Goal: Information Seeking & Learning: Check status

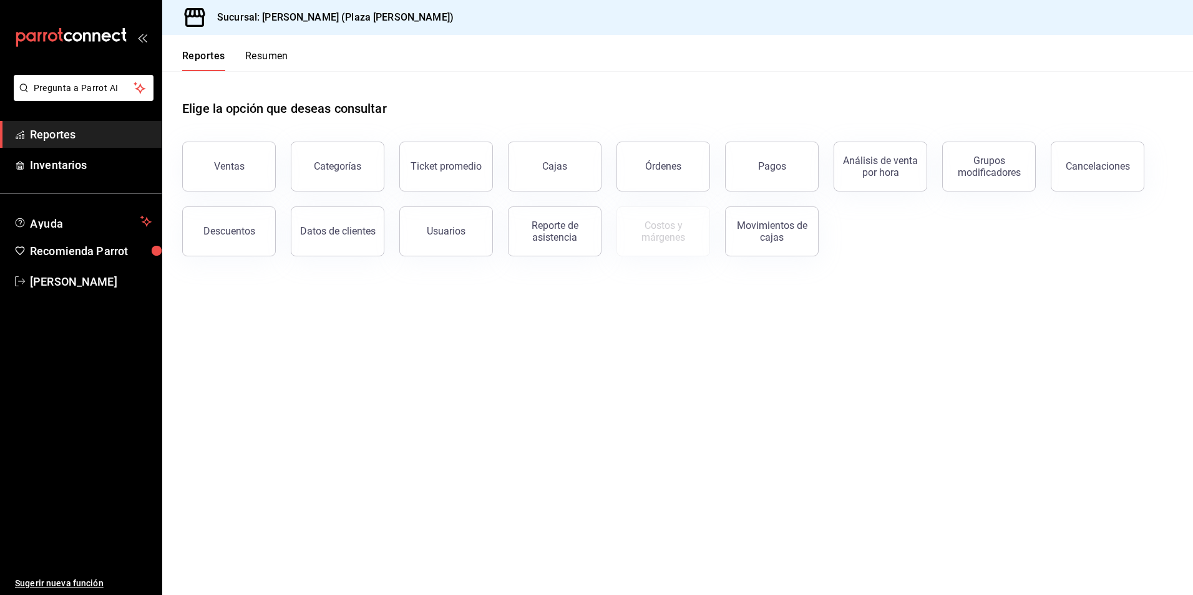
drag, startPoint x: 467, startPoint y: 405, endPoint x: 684, endPoint y: 470, distance: 227.3
click at [467, 405] on main "Elige la opción que deseas consultar Ventas Categorías Ticket promedio Cajas Ór…" at bounding box center [677, 333] width 1030 height 524
click at [528, 457] on main "Elige la opción que deseas consultar Ventas Categorías Ticket promedio Cajas Ór…" at bounding box center [677, 333] width 1030 height 524
click at [221, 166] on div "Ventas" at bounding box center [229, 166] width 31 height 12
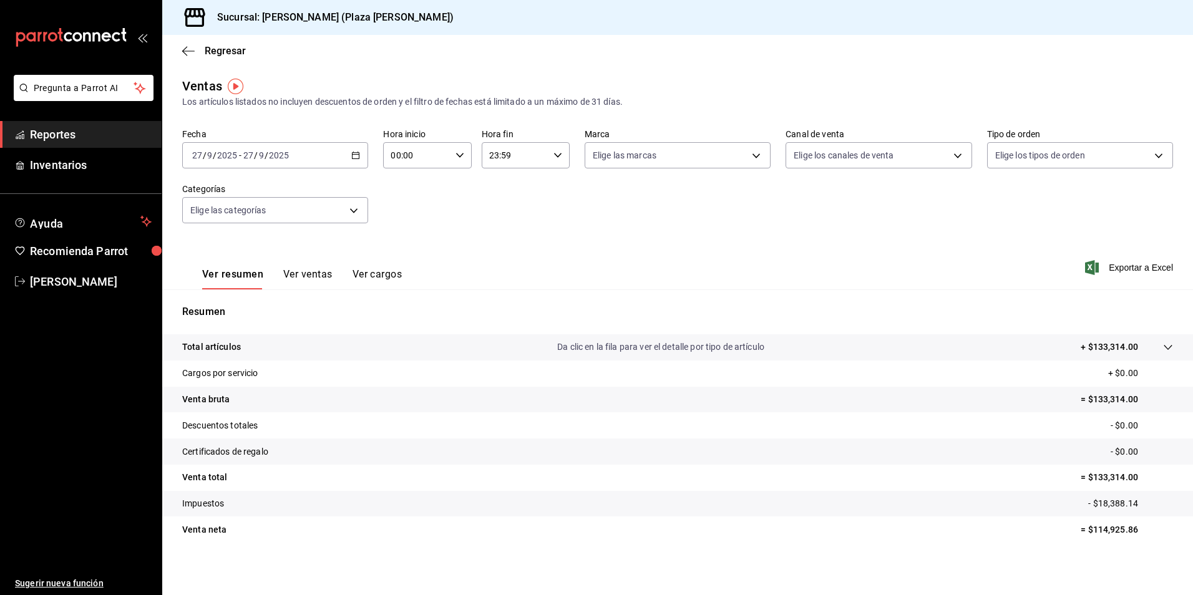
drag, startPoint x: 59, startPoint y: 130, endPoint x: 157, endPoint y: 111, distance: 99.2
click at [60, 129] on span "Reportes" at bounding box center [91, 134] width 122 height 17
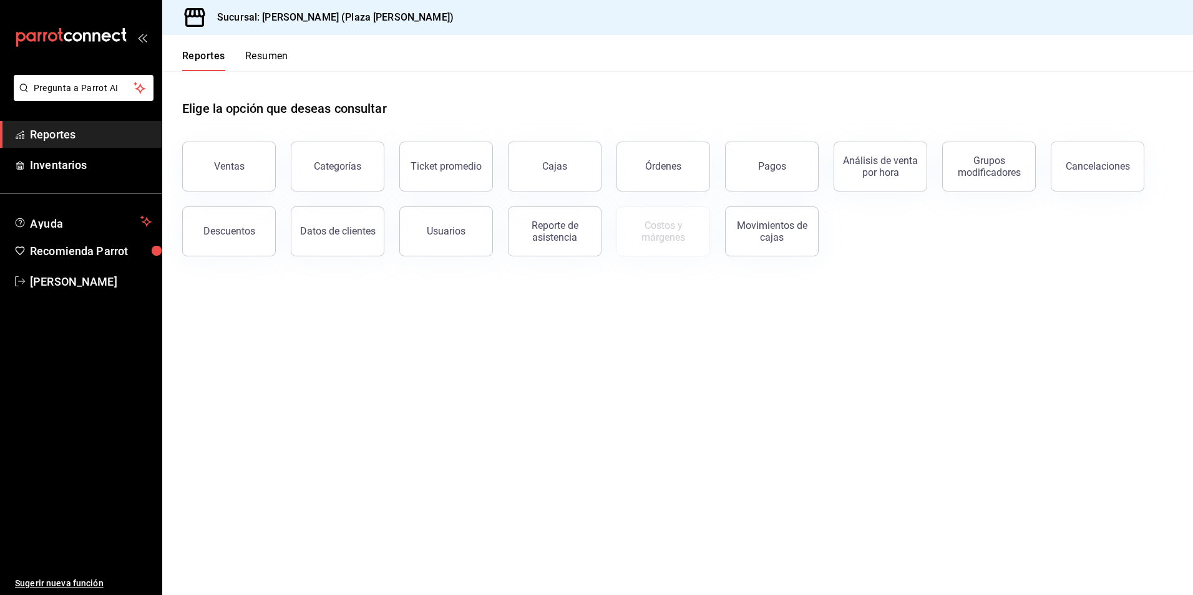
click at [288, 59] on button "Resumen" at bounding box center [266, 60] width 43 height 21
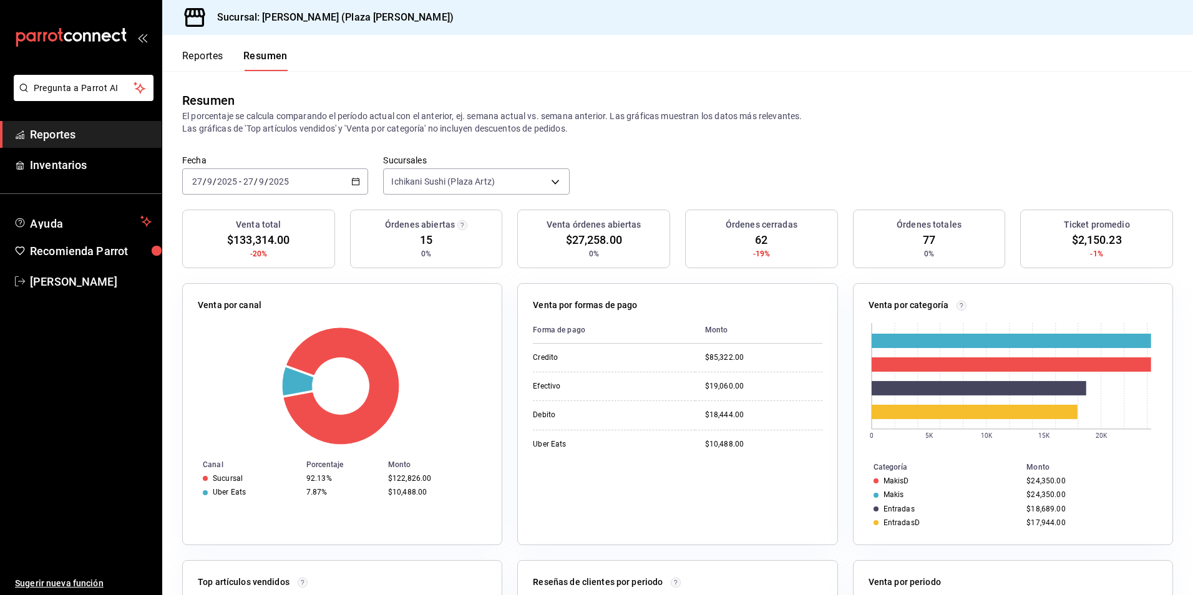
click at [623, 183] on div "Fecha [DATE] [DATE] - [DATE] [DATE] Sucursales Ichikani Sushi (Plaza [PERSON_NA…" at bounding box center [677, 182] width 1030 height 55
click at [646, 177] on div "Fecha [DATE] [DATE] - [DATE] [DATE] Sucursales Ichikani Sushi (Plaza [PERSON_NA…" at bounding box center [677, 182] width 1030 height 55
click at [41, 135] on span "Reportes" at bounding box center [91, 134] width 122 height 17
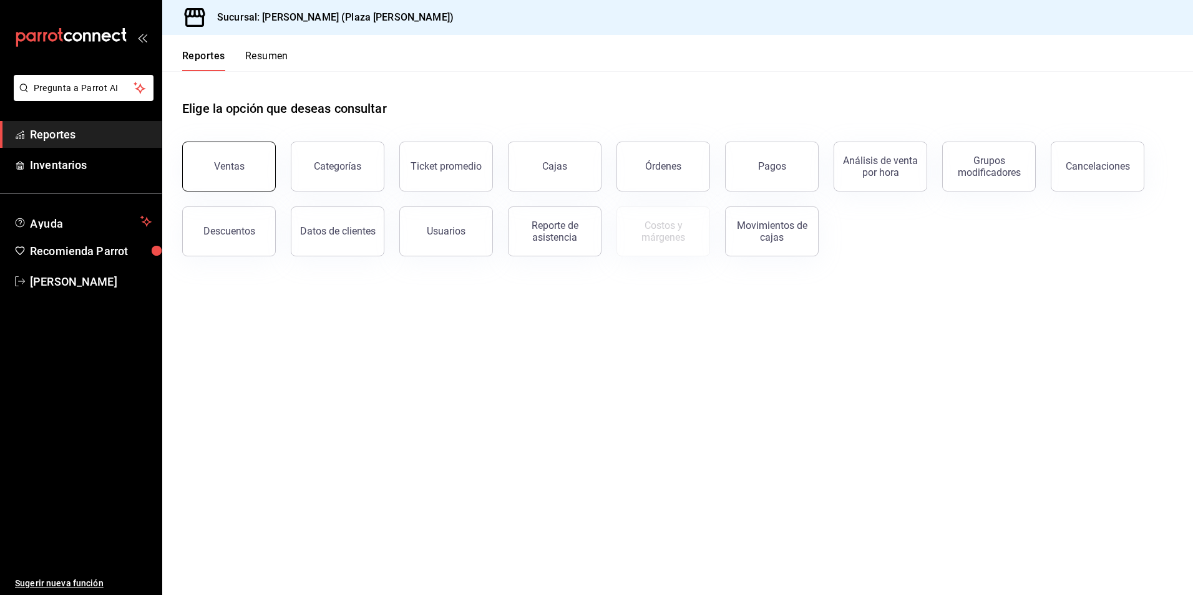
click at [249, 166] on button "Ventas" at bounding box center [229, 167] width 94 height 50
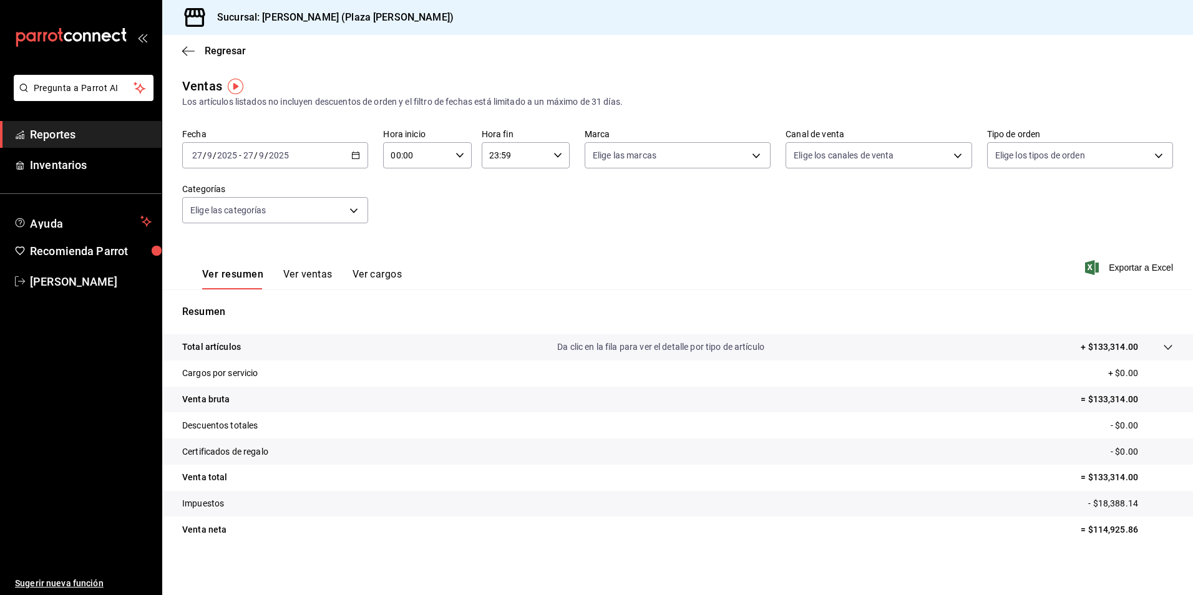
click at [358, 157] on icon "button" at bounding box center [355, 155] width 9 height 9
click at [212, 303] on span "Rango de fechas" at bounding box center [241, 305] width 97 height 13
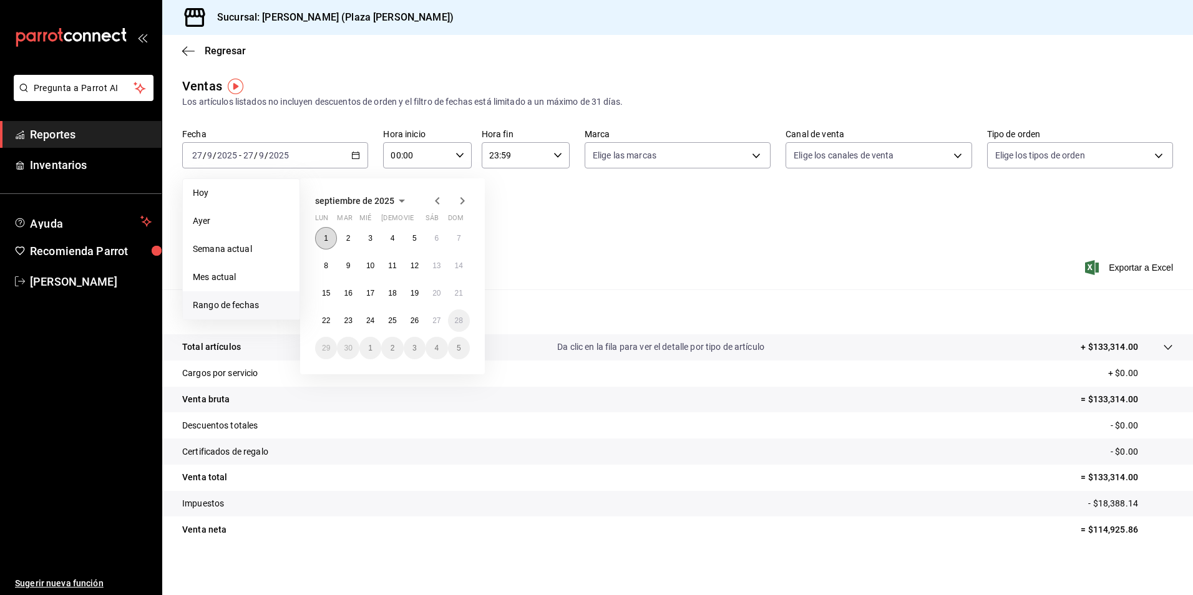
click at [330, 238] on button "1" at bounding box center [326, 238] width 22 height 22
click at [435, 320] on abbr "27" at bounding box center [436, 320] width 8 height 9
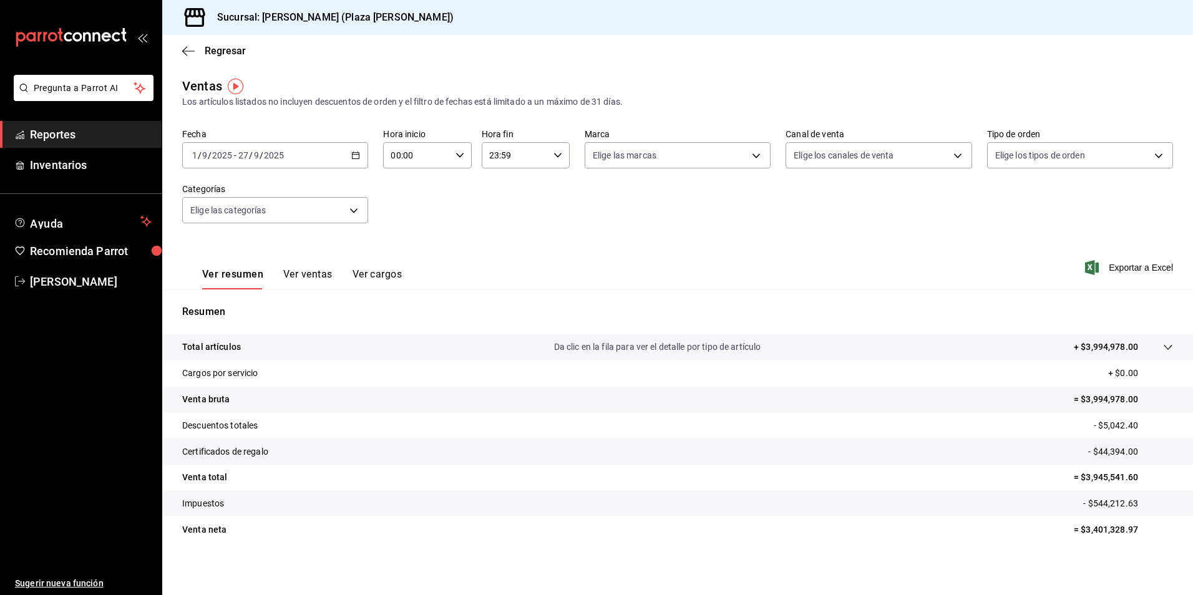
click at [56, 128] on span "Reportes" at bounding box center [91, 134] width 122 height 17
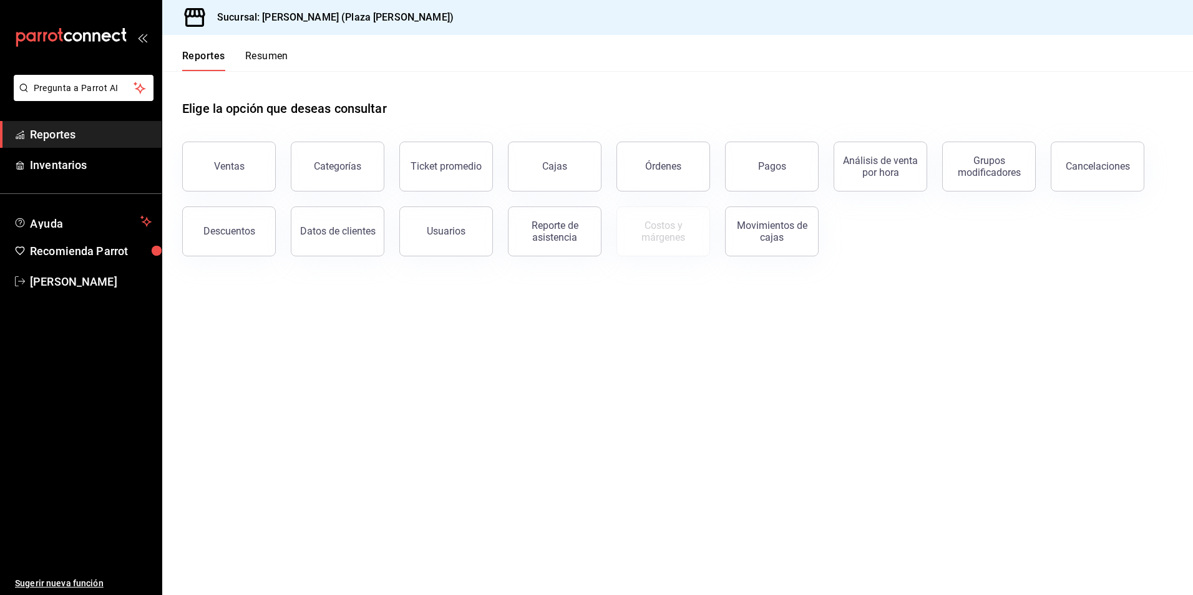
click at [259, 56] on button "Resumen" at bounding box center [266, 60] width 43 height 21
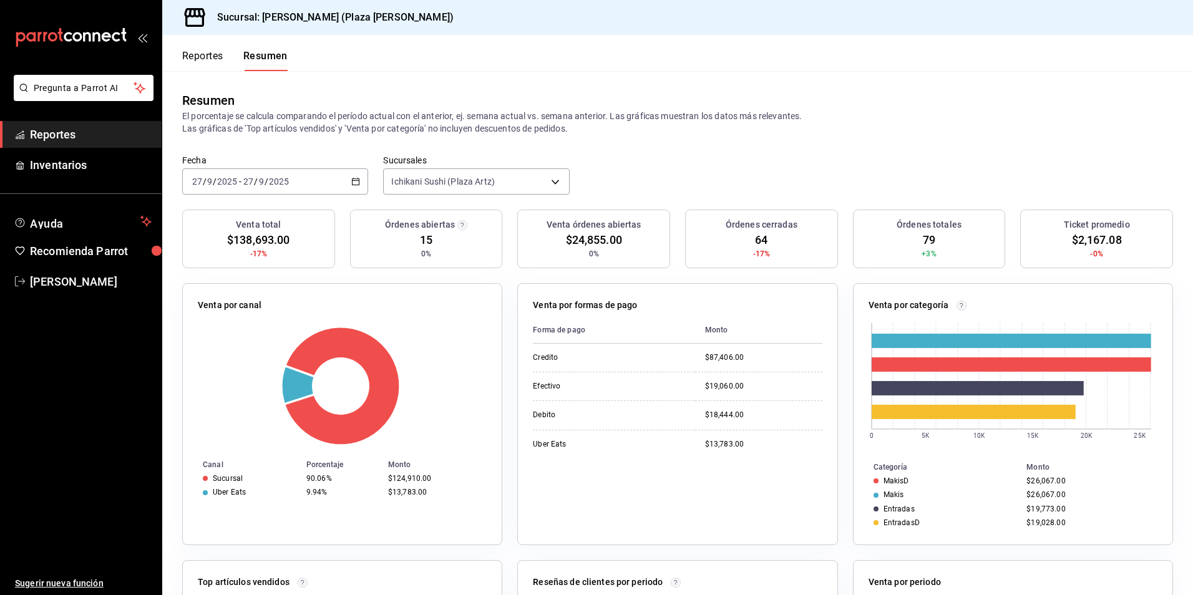
click at [602, 148] on div "Resumen El porcentaje se calcula comparando el período actual con el anterior, …" at bounding box center [677, 113] width 1030 height 84
click at [54, 132] on span "Reportes" at bounding box center [91, 134] width 122 height 17
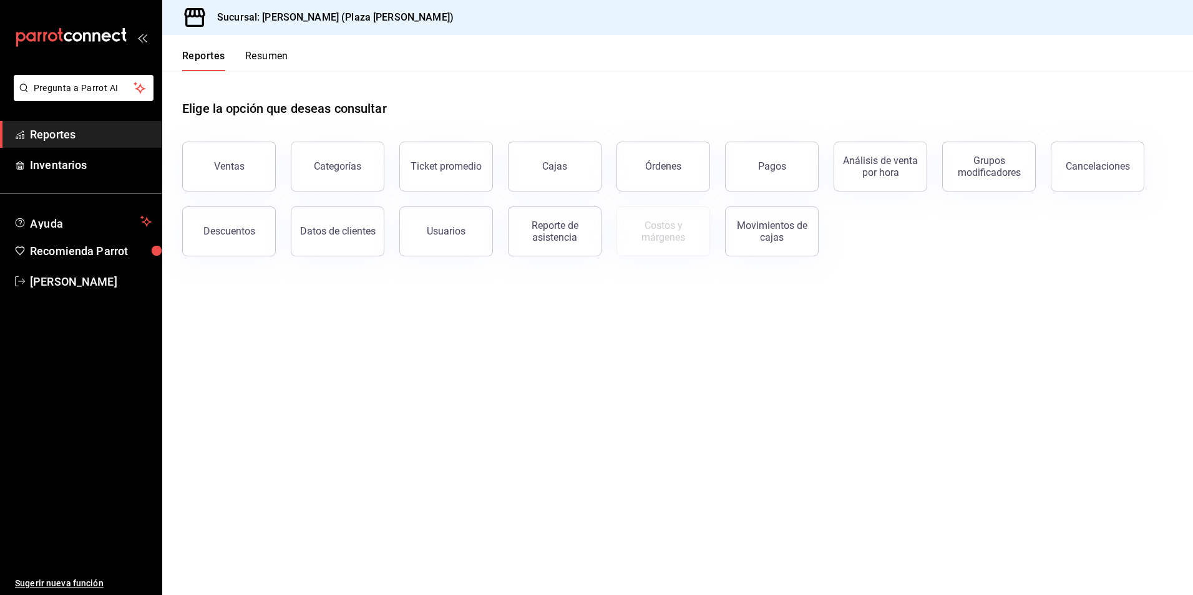
click at [249, 59] on button "Resumen" at bounding box center [266, 60] width 43 height 21
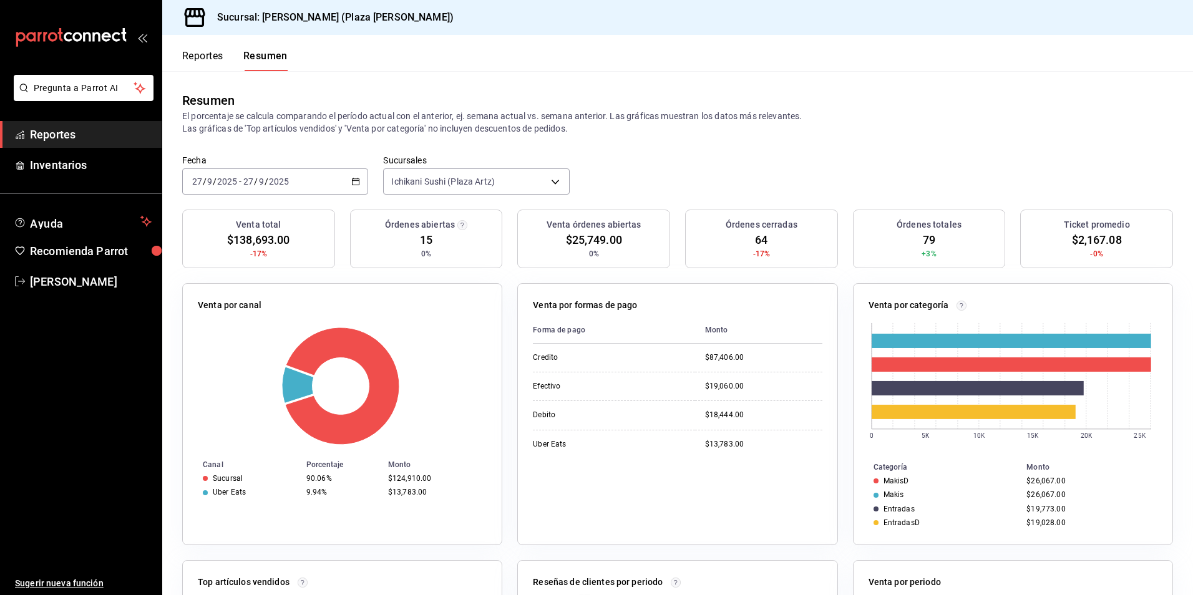
click at [54, 136] on span "Reportes" at bounding box center [91, 134] width 122 height 17
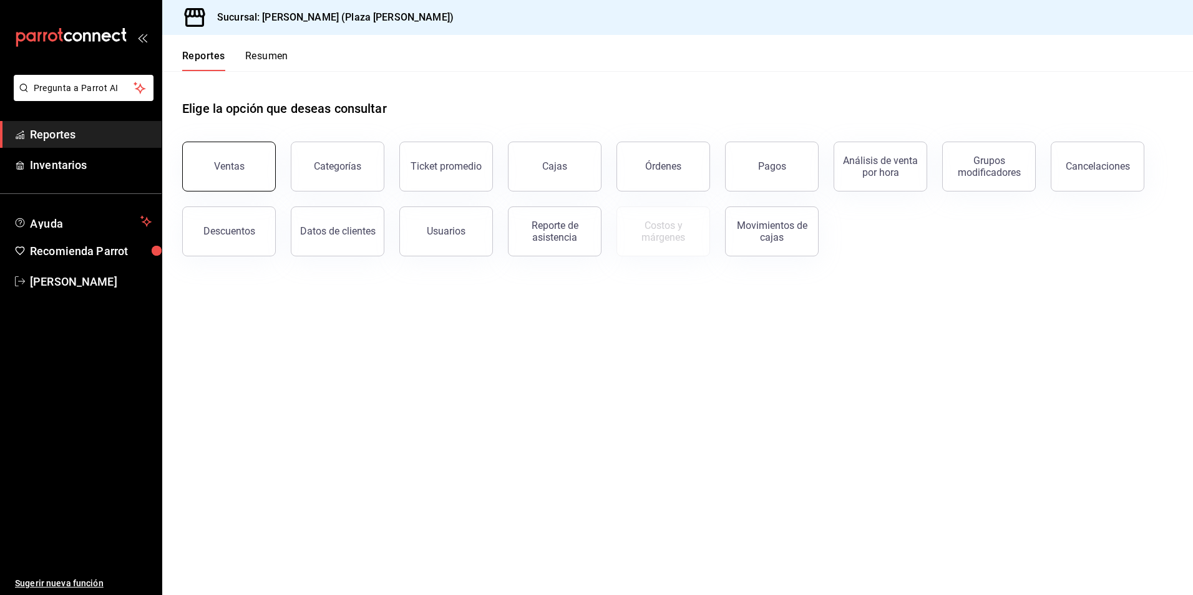
click at [219, 163] on div "Ventas" at bounding box center [229, 166] width 31 height 12
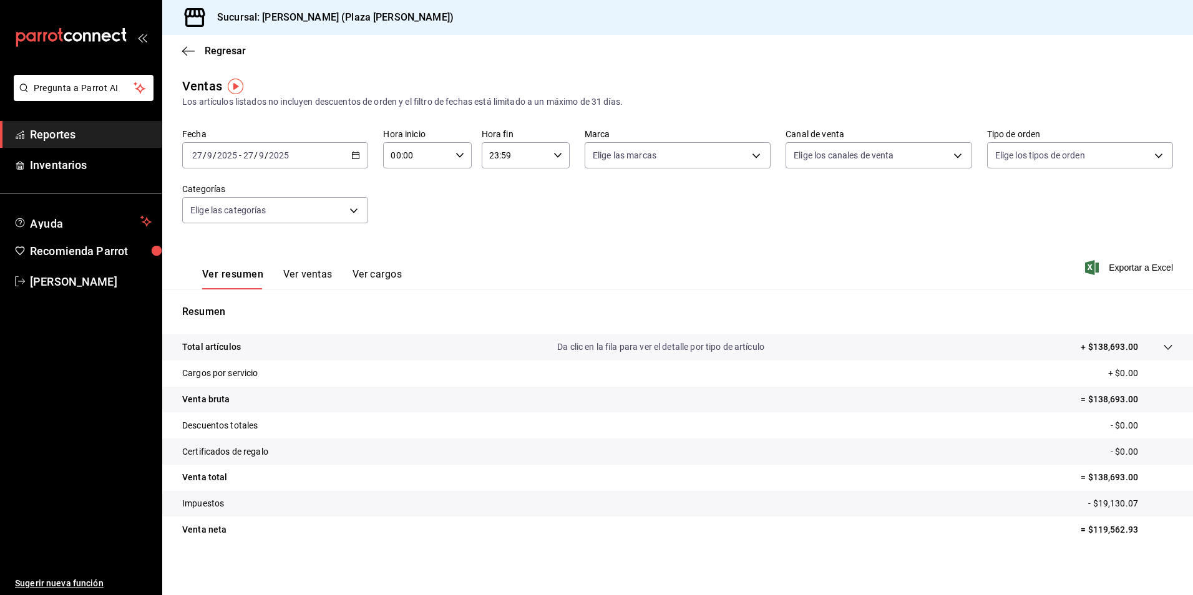
click at [353, 157] on icon "button" at bounding box center [355, 155] width 9 height 9
click at [213, 193] on span "Hoy" at bounding box center [241, 192] width 97 height 13
